Goal: Check status: Check status

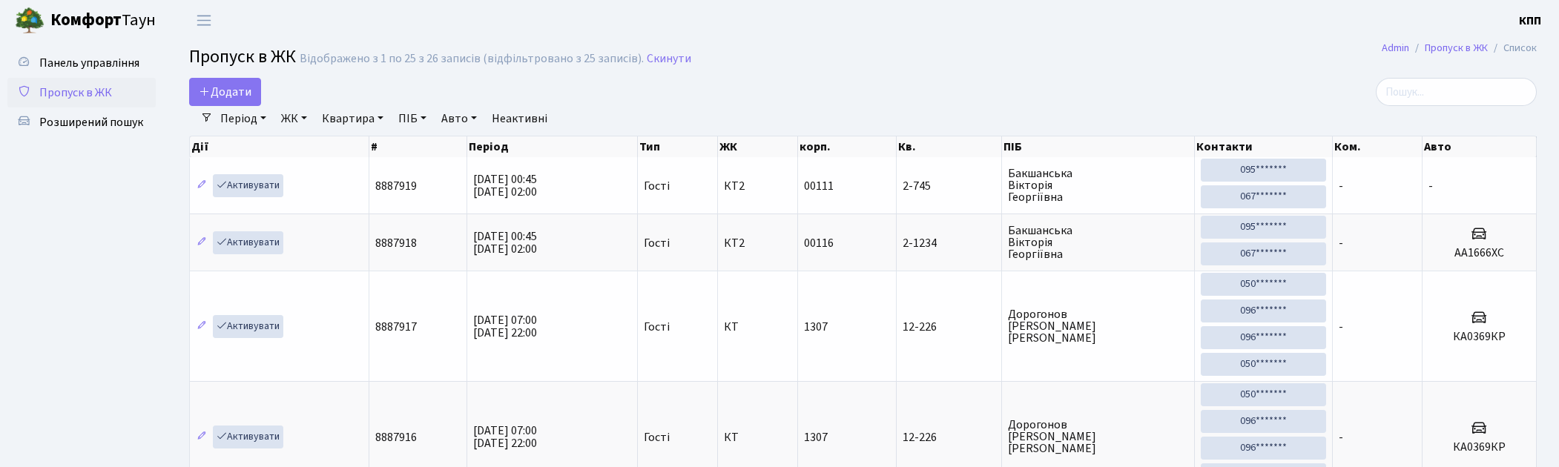
select select "25"
click at [1220, 58] on h2 "Пропуск в ЖК Відображено з 1 по 25 з 26 записів (відфільтровано з 25 записів). …" at bounding box center [862, 59] width 1347 height 25
click at [1427, 91] on input "search" at bounding box center [1456, 92] width 161 height 28
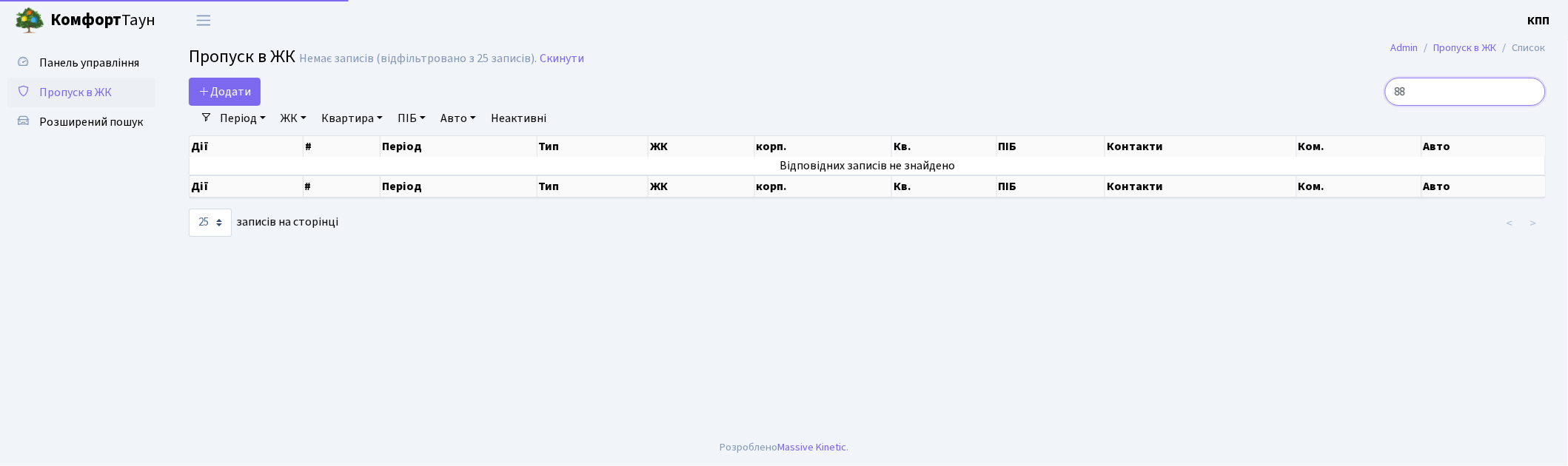
type input "8"
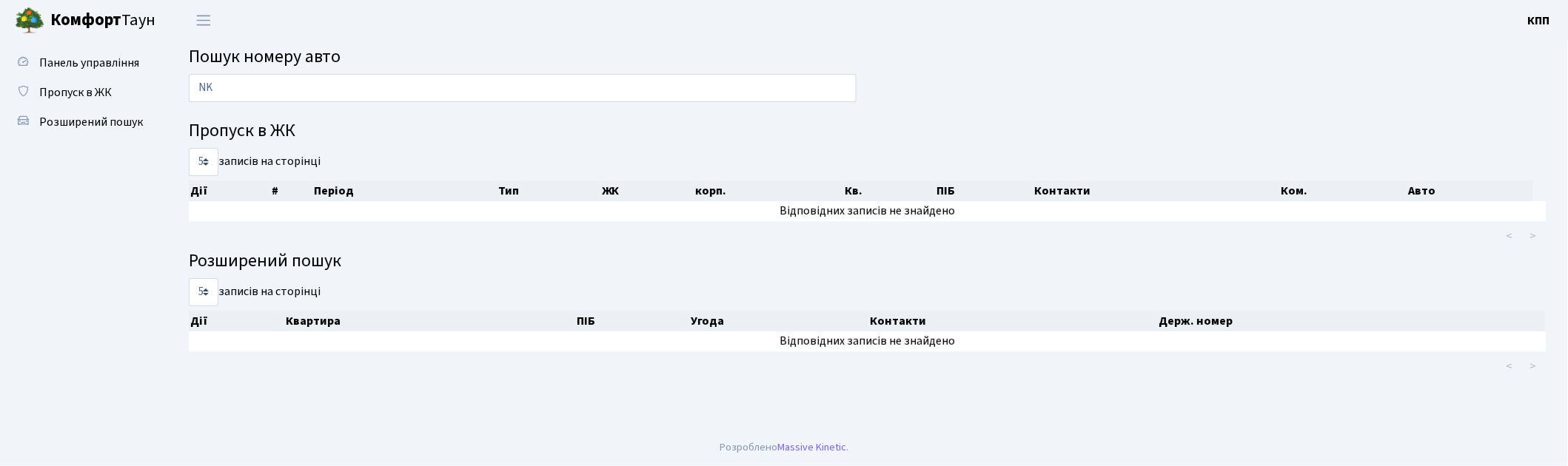
type input "NK"
